Goal: Information Seeking & Learning: Learn about a topic

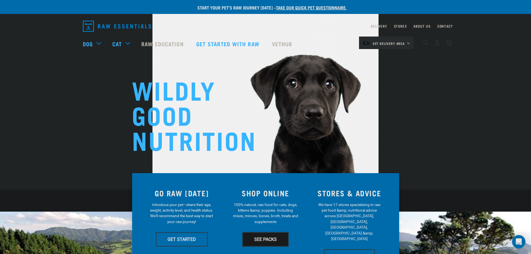
click at [269, 239] on link "SEE PACKS" at bounding box center [266, 239] width 46 height 14
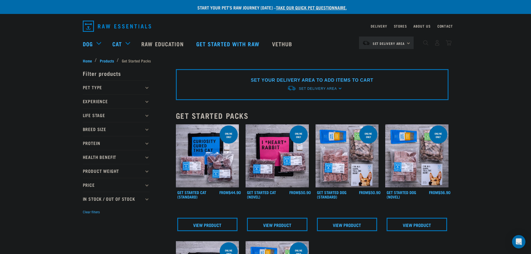
click at [145, 126] on p "Breed Size" at bounding box center [116, 129] width 67 height 14
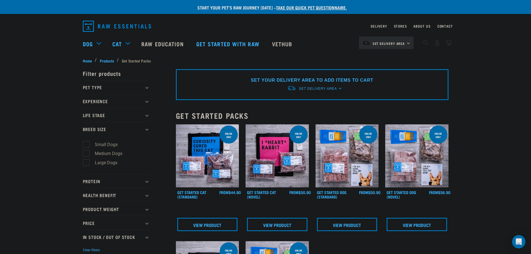
click at [106, 162] on label "Large Dogs" at bounding box center [103, 162] width 34 height 7
click at [86, 162] on input "Large Dogs" at bounding box center [85, 162] width 4 height 4
checkbox input "true"
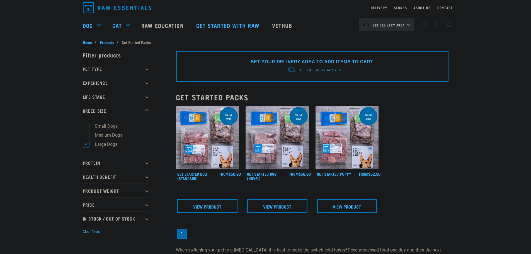
scroll to position [28, 0]
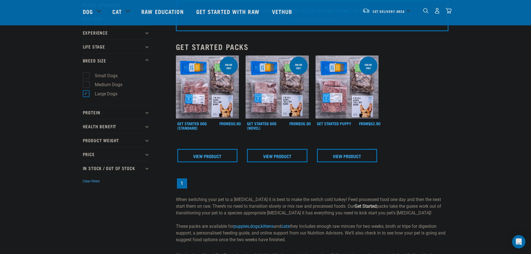
click at [201, 95] on img at bounding box center [207, 86] width 63 height 63
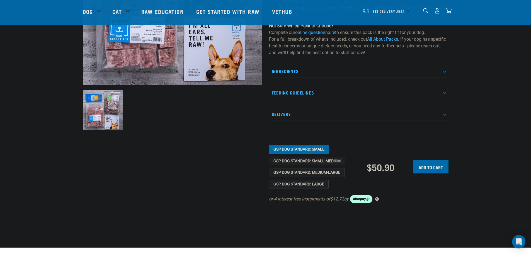
scroll to position [139, 0]
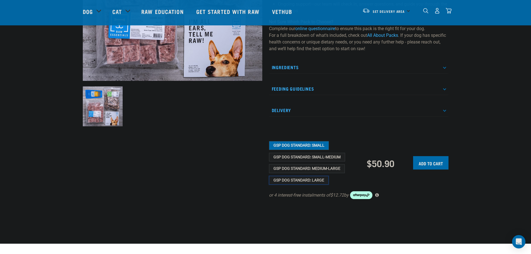
click at [314, 180] on button "GSP Dog Standard: Large" at bounding box center [299, 180] width 60 height 9
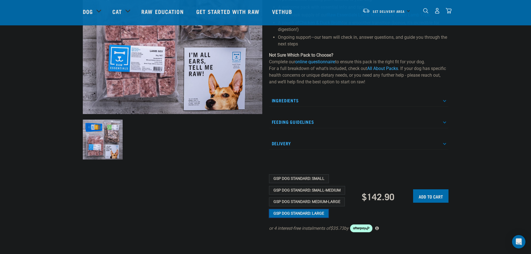
scroll to position [112, 0]
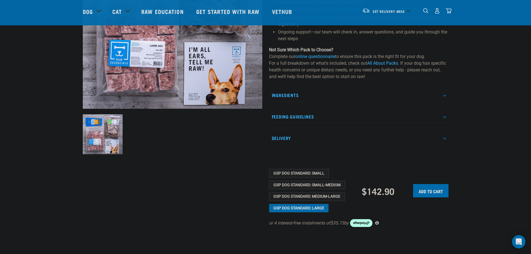
click at [288, 116] on p "Feeding Guidelines" at bounding box center [359, 116] width 180 height 13
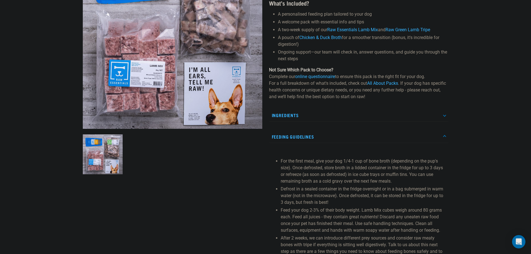
scroll to position [139, 0]
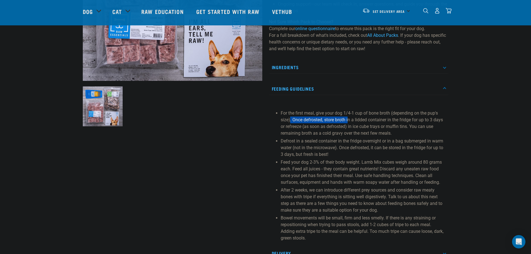
drag, startPoint x: 311, startPoint y: 118, endPoint x: 349, endPoint y: 119, distance: 37.9
click at [349, 119] on p "For the first meal, give your dog 1/4-1 cup of bone broth (depending on the pup…" at bounding box center [363, 123] width 165 height 27
drag, startPoint x: 366, startPoint y: 120, endPoint x: 395, endPoint y: 121, distance: 28.5
click at [394, 121] on p "For the first meal, give your dog 1/4-1 cup of bone broth (depending on the pup…" at bounding box center [363, 123] width 165 height 27
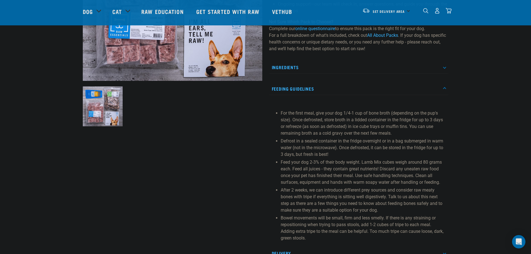
click at [395, 121] on p "For the first meal, give your dog 1/4-1 cup of bone broth (depending on the pup…" at bounding box center [363, 123] width 165 height 27
drag, startPoint x: 352, startPoint y: 127, endPoint x: 386, endPoint y: 128, distance: 34.3
click at [386, 128] on p "For the first meal, give your dog 1/4-1 cup of bone broth (depending on the pup…" at bounding box center [363, 123] width 165 height 27
drag, startPoint x: 396, startPoint y: 129, endPoint x: 387, endPoint y: 127, distance: 8.9
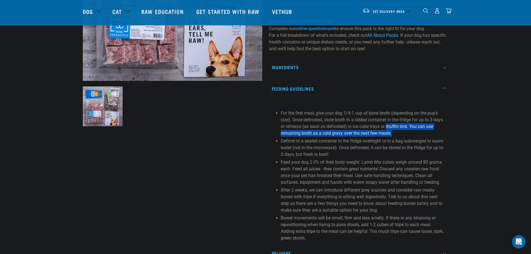
click at [388, 127] on p "For the first meal, give your dog 1/4-1 cup of bone broth (depending on the pup…" at bounding box center [363, 123] width 165 height 27
click at [387, 127] on p "For the first meal, give your dog 1/4-1 cup of bone broth (depending on the pup…" at bounding box center [363, 123] width 165 height 27
drag, startPoint x: 395, startPoint y: 132, endPoint x: 376, endPoint y: 127, distance: 19.8
click at [377, 127] on p "For the first meal, give your dog 1/4-1 cup of bone broth (depending on the pup…" at bounding box center [363, 123] width 165 height 27
click at [376, 127] on p "For the first meal, give your dog 1/4-1 cup of bone broth (depending on the pup…" at bounding box center [363, 123] width 165 height 27
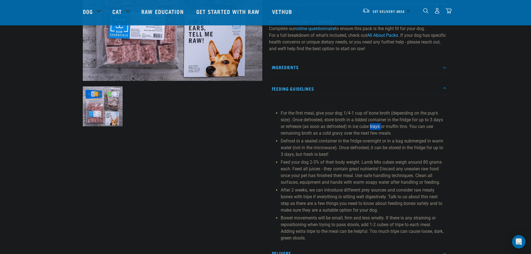
click at [376, 127] on p "For the first meal, give your dog 1/4-1 cup of bone broth (depending on the pup…" at bounding box center [363, 123] width 165 height 27
click at [384, 128] on p "For the first meal, give your dog 1/4-1 cup of bone broth (depending on the pup…" at bounding box center [363, 123] width 165 height 27
click at [360, 161] on p "Feed your dog 2-3% of their body weight. Lamb Mix cubes weigh around 80 grams e…" at bounding box center [363, 172] width 165 height 27
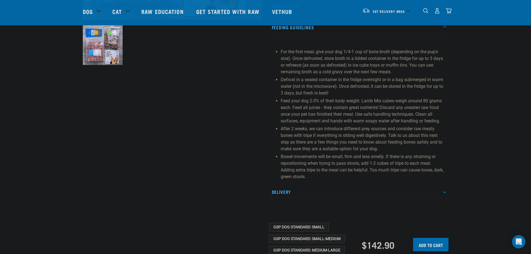
scroll to position [223, 0]
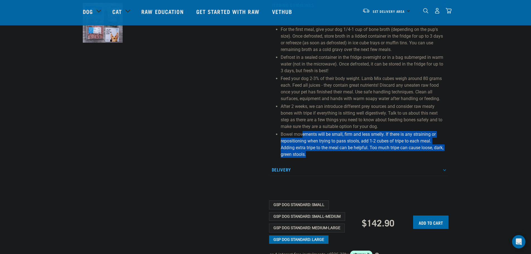
drag, startPoint x: 344, startPoint y: 153, endPoint x: 303, endPoint y: 138, distance: 42.8
click at [303, 138] on p "Bowel movements will be small, firm and less smelly. If there is any straining …" at bounding box center [363, 144] width 165 height 27
drag, startPoint x: 333, startPoint y: 153, endPoint x: 279, endPoint y: 136, distance: 56.6
click at [279, 136] on section "For the first meal, give your dog 1/4-1 cup of bone broth (depending on the pup…" at bounding box center [359, 92] width 174 height 132
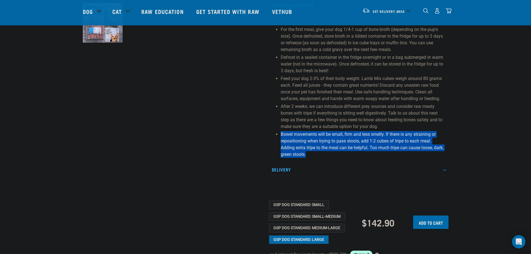
click at [276, 146] on section "For the first meal, give your dog 1/4-1 cup of bone broth (depending on the pup…" at bounding box center [359, 92] width 174 height 132
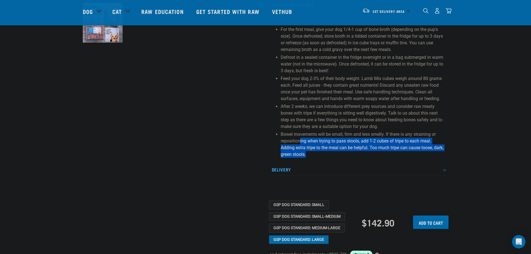
drag, startPoint x: 331, startPoint y: 153, endPoint x: 300, endPoint y: 139, distance: 34.1
click at [300, 139] on p "Bowel movements will be small, firm and less smelly. If there is any straining …" at bounding box center [363, 144] width 165 height 27
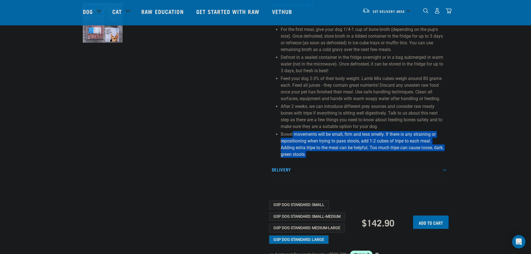
drag, startPoint x: 335, startPoint y: 151, endPoint x: 293, endPoint y: 137, distance: 44.2
click at [293, 137] on p "Bowel movements will be small, firm and less smelly. If there is any straining …" at bounding box center [363, 144] width 165 height 27
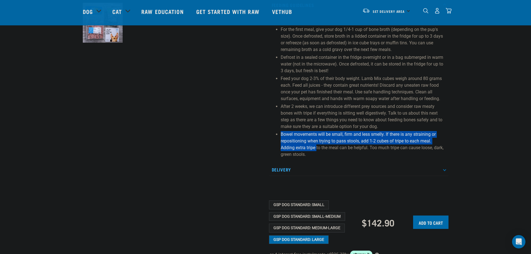
drag, startPoint x: 282, startPoint y: 136, endPoint x: 318, endPoint y: 149, distance: 38.6
click at [318, 149] on p "Bowel movements will be small, firm and less smelly. If there is any straining …" at bounding box center [363, 144] width 165 height 27
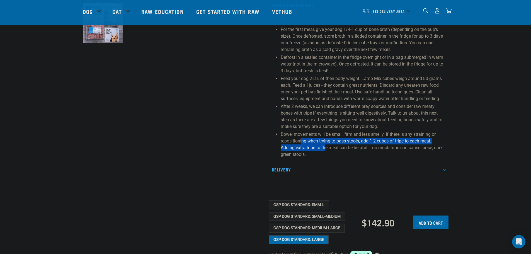
drag, startPoint x: 327, startPoint y: 151, endPoint x: 298, endPoint y: 139, distance: 31.2
click at [301, 140] on p "Bowel movements will be small, firm and less smelly. If there is any straining …" at bounding box center [363, 144] width 165 height 27
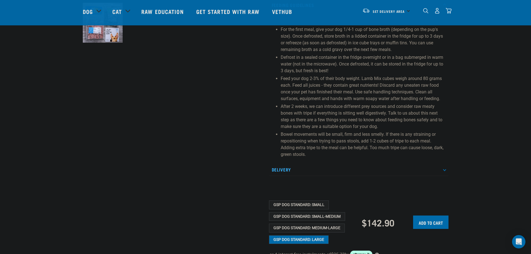
click at [298, 139] on p "Bowel movements will be small, firm and less smelly. If there is any straining …" at bounding box center [363, 144] width 165 height 27
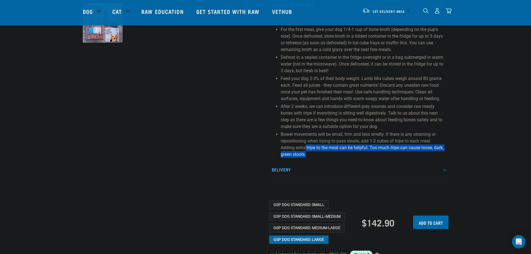
drag, startPoint x: 321, startPoint y: 155, endPoint x: 303, endPoint y: 146, distance: 19.5
click at [304, 146] on p "Bowel movements will be small, firm and less smelly. If there is any straining …" at bounding box center [363, 144] width 165 height 27
click at [303, 146] on p "Bowel movements will be small, firm and less smelly. If there is any straining …" at bounding box center [363, 144] width 165 height 27
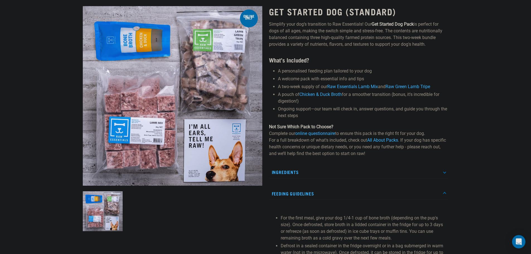
scroll to position [0, 0]
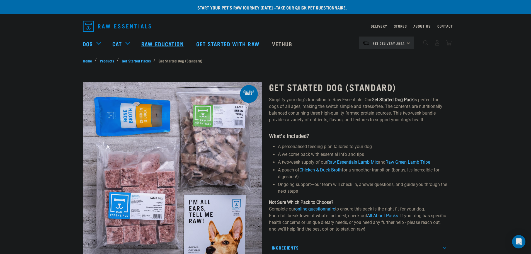
click at [159, 45] on link "Raw Education" at bounding box center [163, 44] width 55 height 22
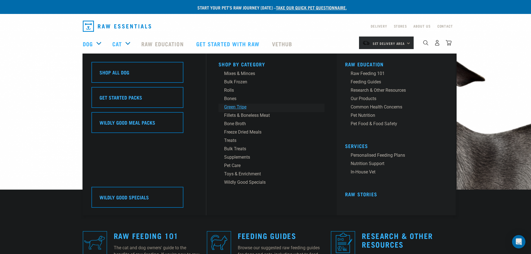
click at [236, 107] on div "Green Tripe" at bounding box center [267, 107] width 87 height 7
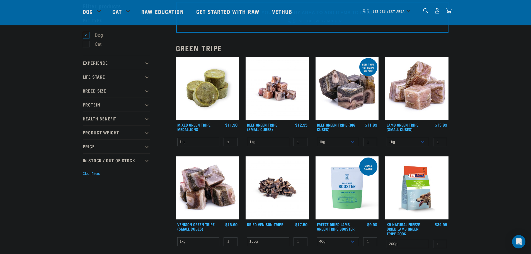
scroll to position [28, 0]
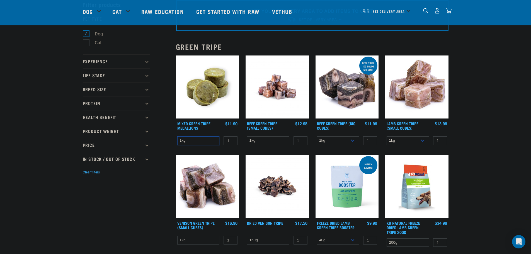
click at [207, 143] on select "1kg" at bounding box center [198, 140] width 42 height 9
click at [207, 142] on select "1kg" at bounding box center [198, 140] width 42 height 9
click at [329, 124] on link "Beef Green Tripe (Big Cubes)" at bounding box center [336, 125] width 38 height 6
